Goal: Find specific page/section: Find specific page/section

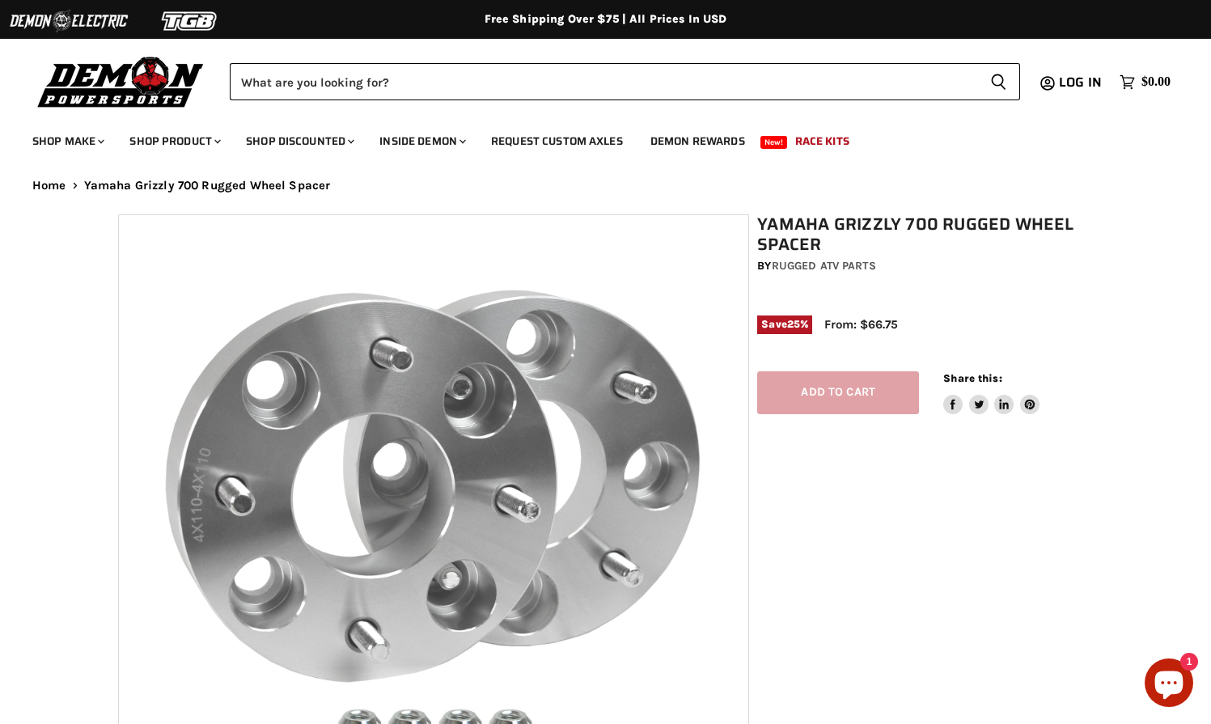
select select "******"
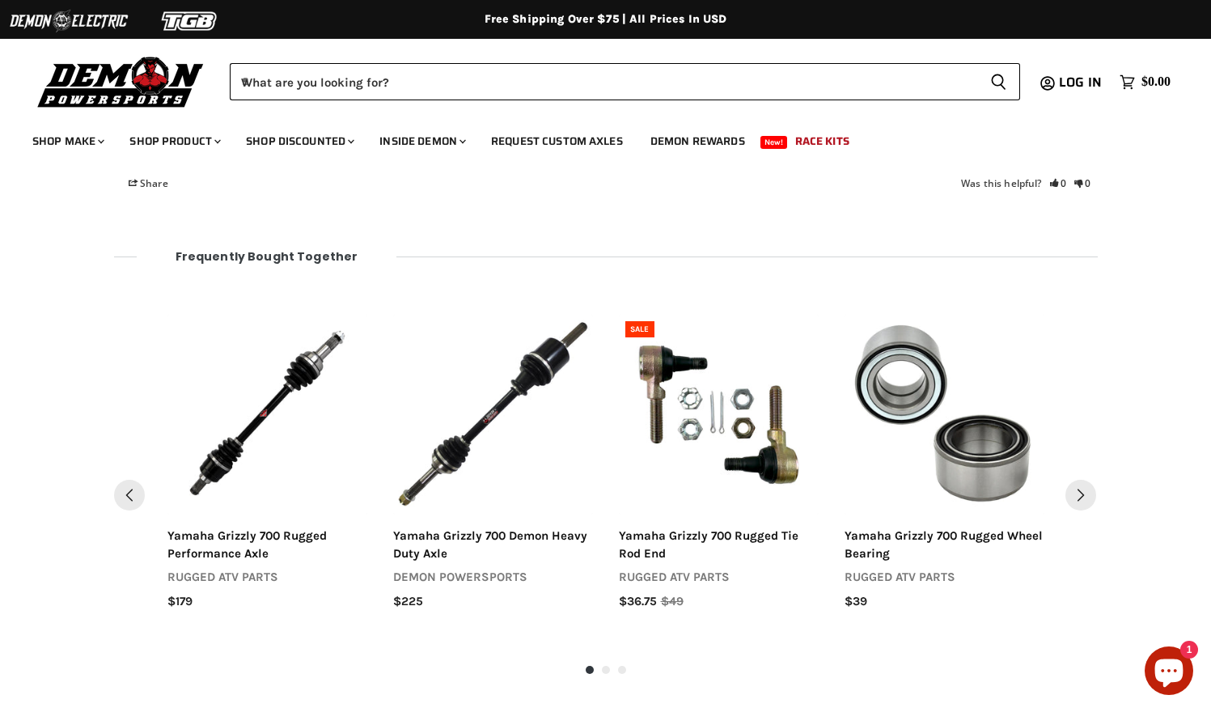
scroll to position [1815, 0]
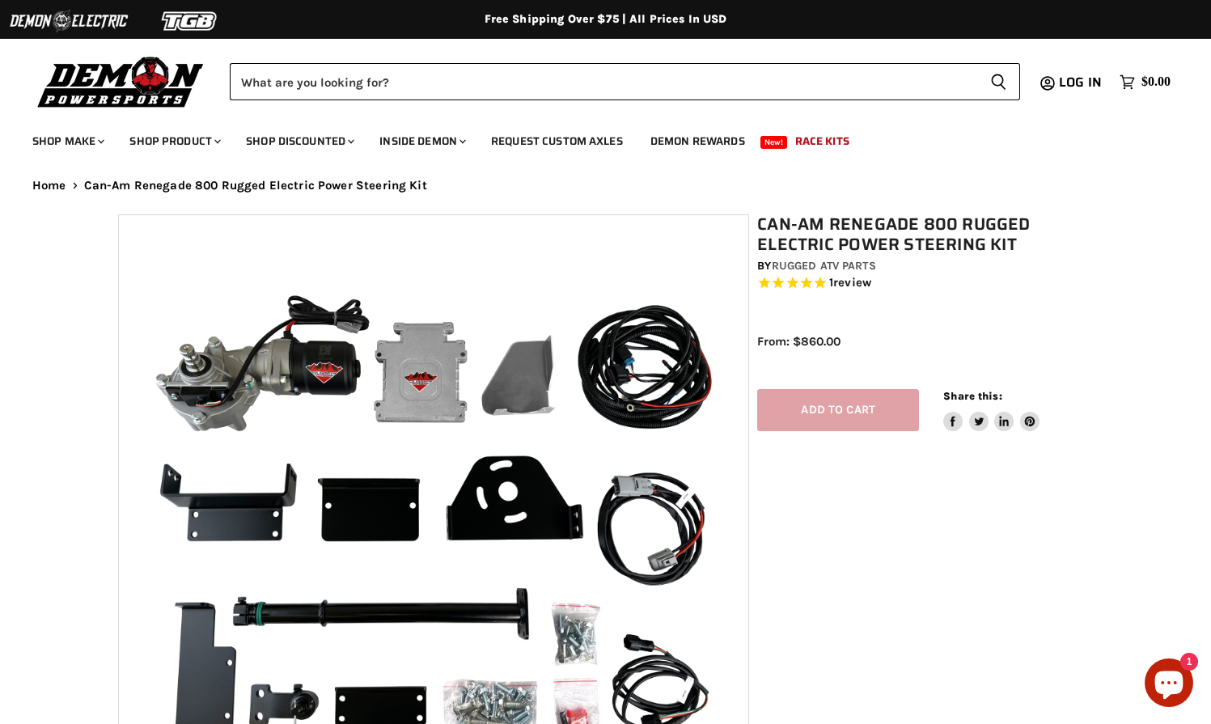
select select "******"
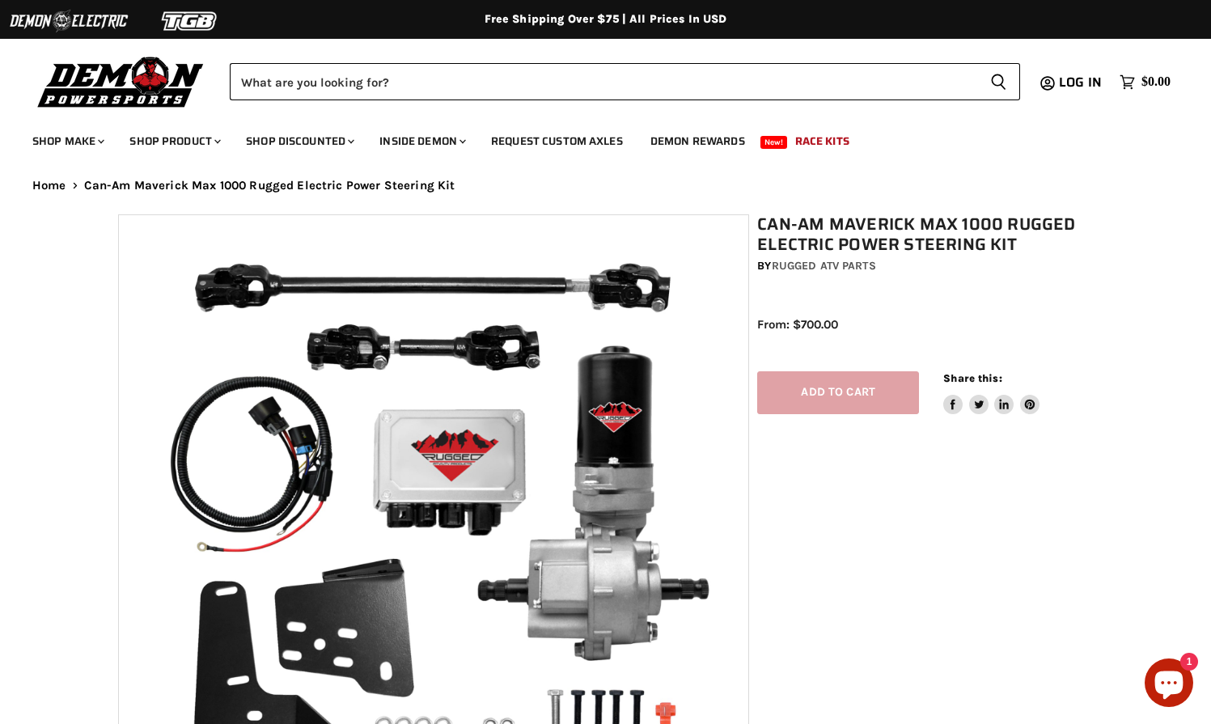
select select "******"
